Goal: Transaction & Acquisition: Purchase product/service

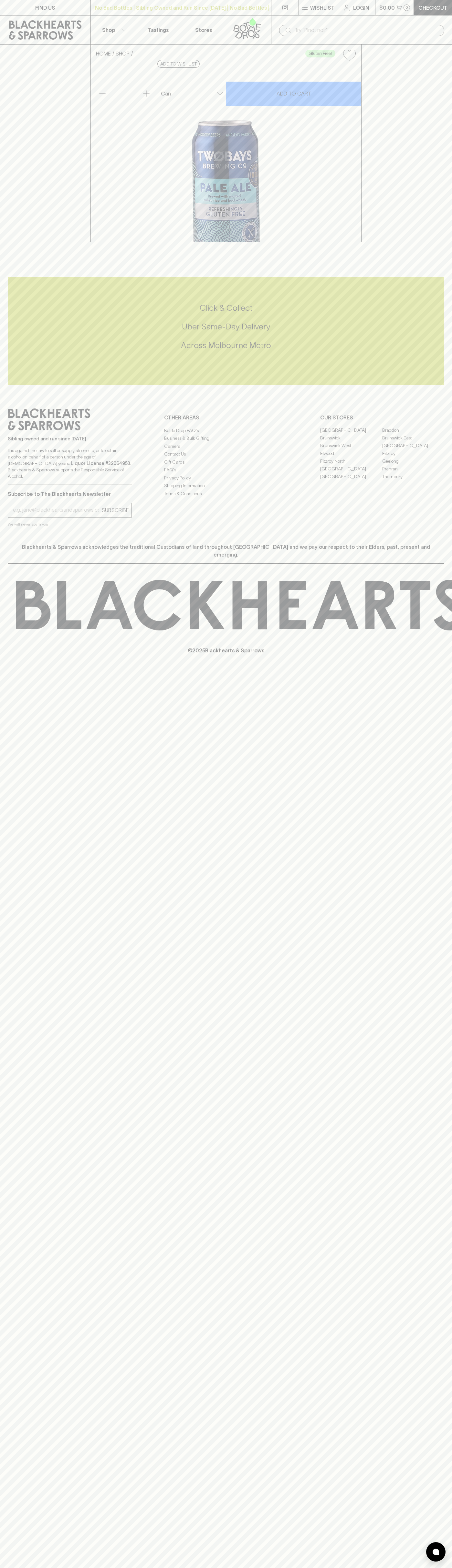
click at [272, 31] on div "​" at bounding box center [361, 30] width 181 height 29
click at [437, 670] on div "© 2025 Blackhearts & Sparrows" at bounding box center [226, 617] width 452 height 107
click at [291, 1567] on html "FIND US | No Bad Bottles | Sibling Owned and Run Since 2006 | No Bad Bottles | …" at bounding box center [226, 784] width 452 height 1568
click at [30, 844] on div "FIND US | No Bad Bottles | Sibling Owned and Run Since 2006 | No Bad Bottles | …" at bounding box center [226, 784] width 452 height 1568
